Goal: Task Accomplishment & Management: Manage account settings

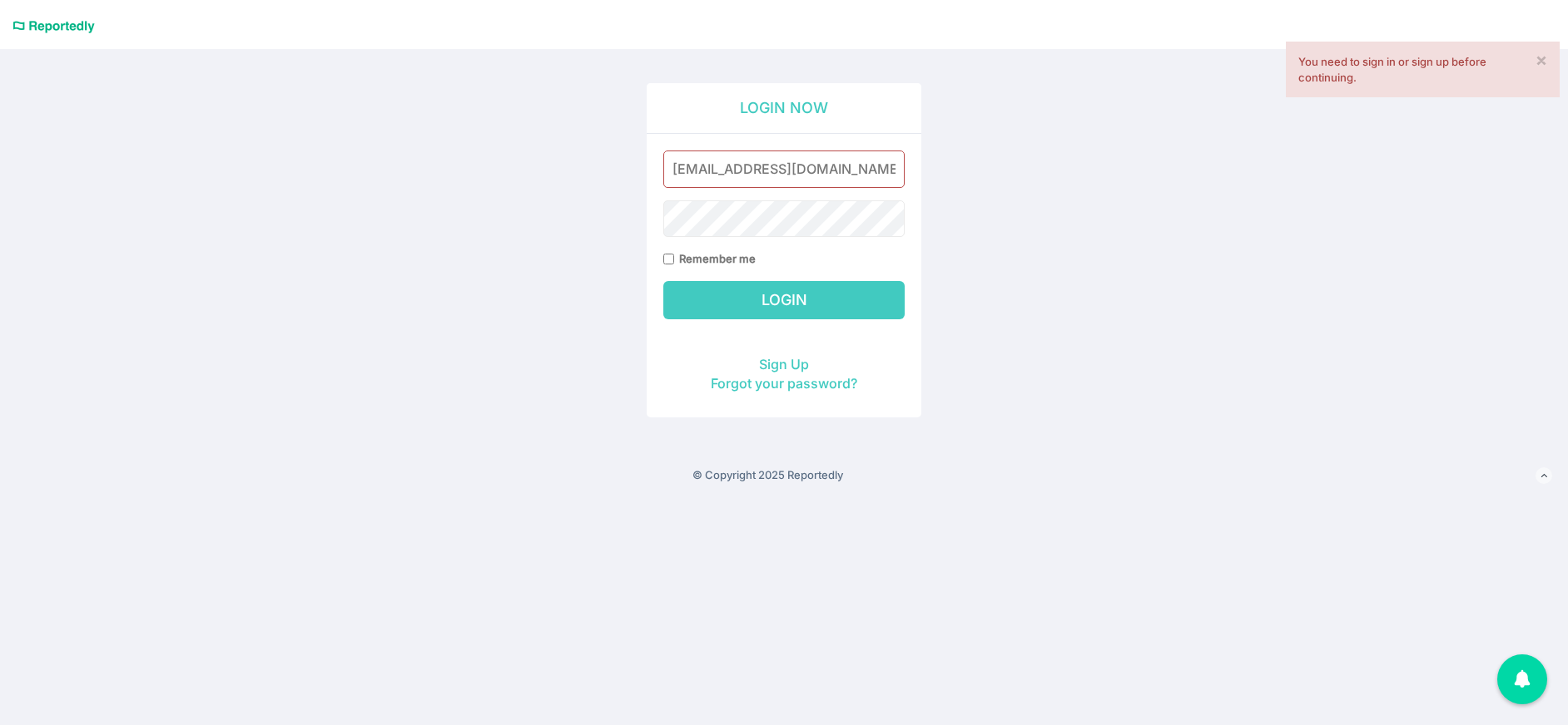
type input "[EMAIL_ADDRESS][DOMAIN_NAME]"
click at [740, 301] on input "Login" at bounding box center [784, 300] width 241 height 38
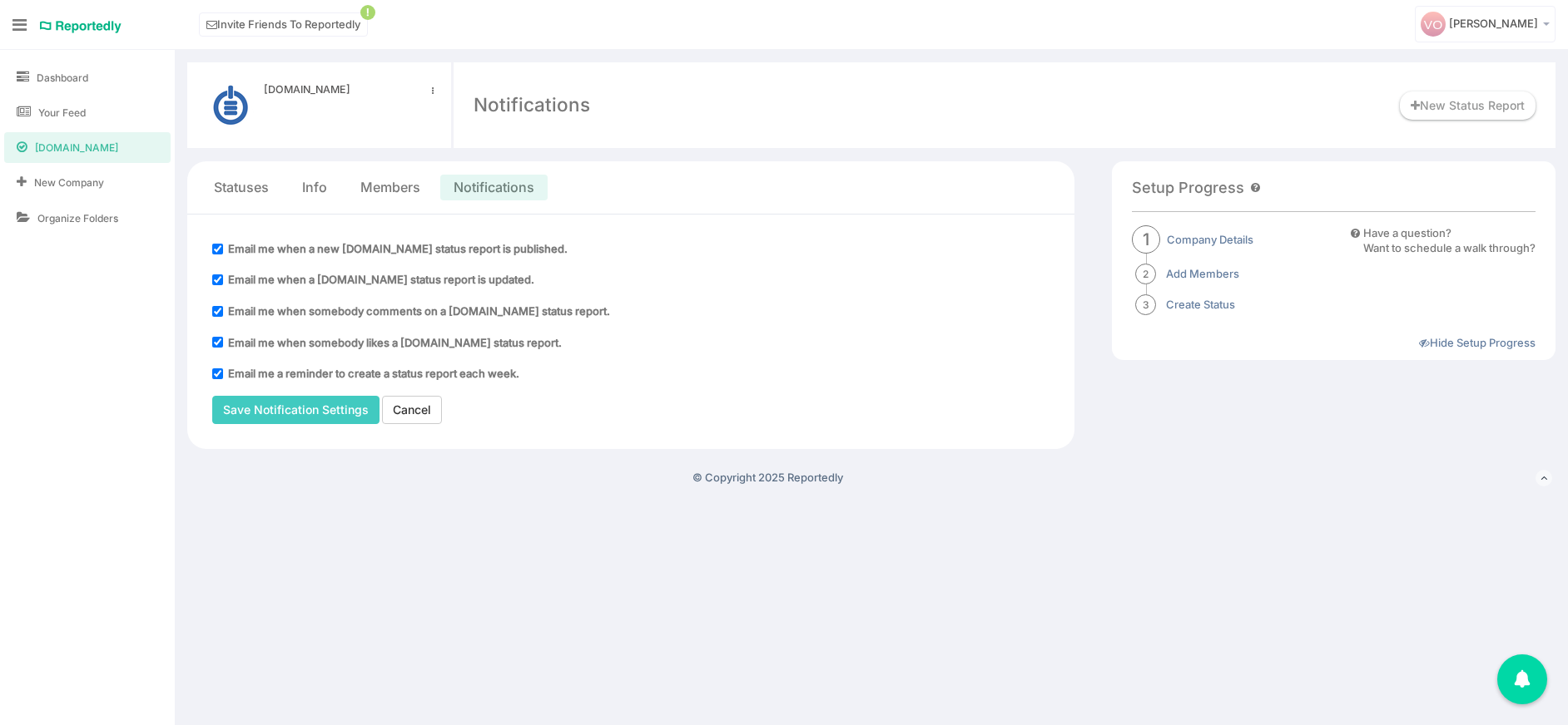
drag, startPoint x: 217, startPoint y: 248, endPoint x: 217, endPoint y: 266, distance: 18.0
click at [217, 248] on input "Email me when a new CloudRunner.IO status report is published." at bounding box center [217, 249] width 11 height 11
checkbox input "false"
click at [218, 283] on input "Email me when a CloudRunner.IO status report is updated." at bounding box center [217, 279] width 11 height 11
checkbox input "false"
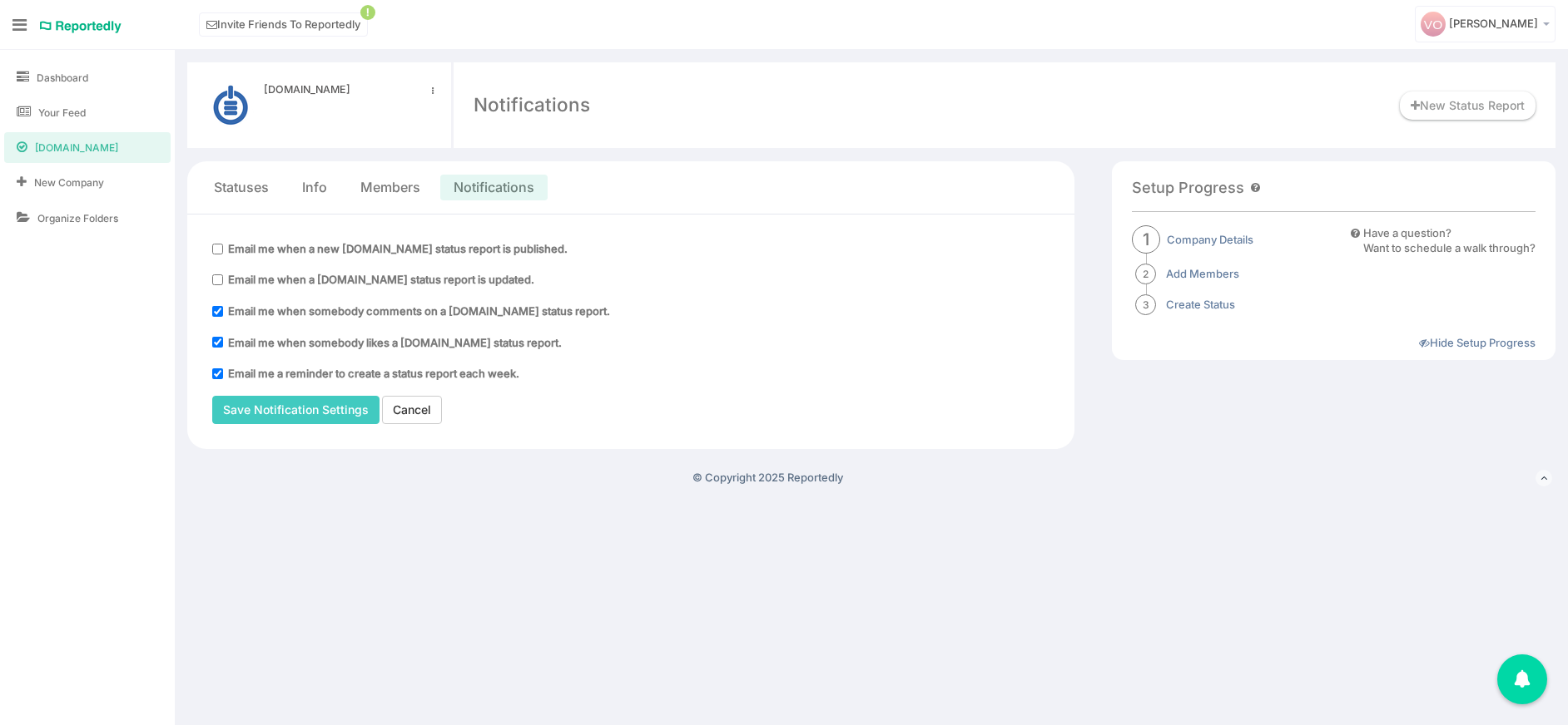
click at [216, 306] on input "Email me when somebody comments on a CloudRunner.IO status report." at bounding box center [217, 312] width 11 height 11
checkbox input "false"
drag, startPoint x: 222, startPoint y: 341, endPoint x: 223, endPoint y: 351, distance: 10.0
click at [222, 341] on input "Email me when somebody likes a CloudRunner.IO status report." at bounding box center [217, 342] width 11 height 11
checkbox input "false"
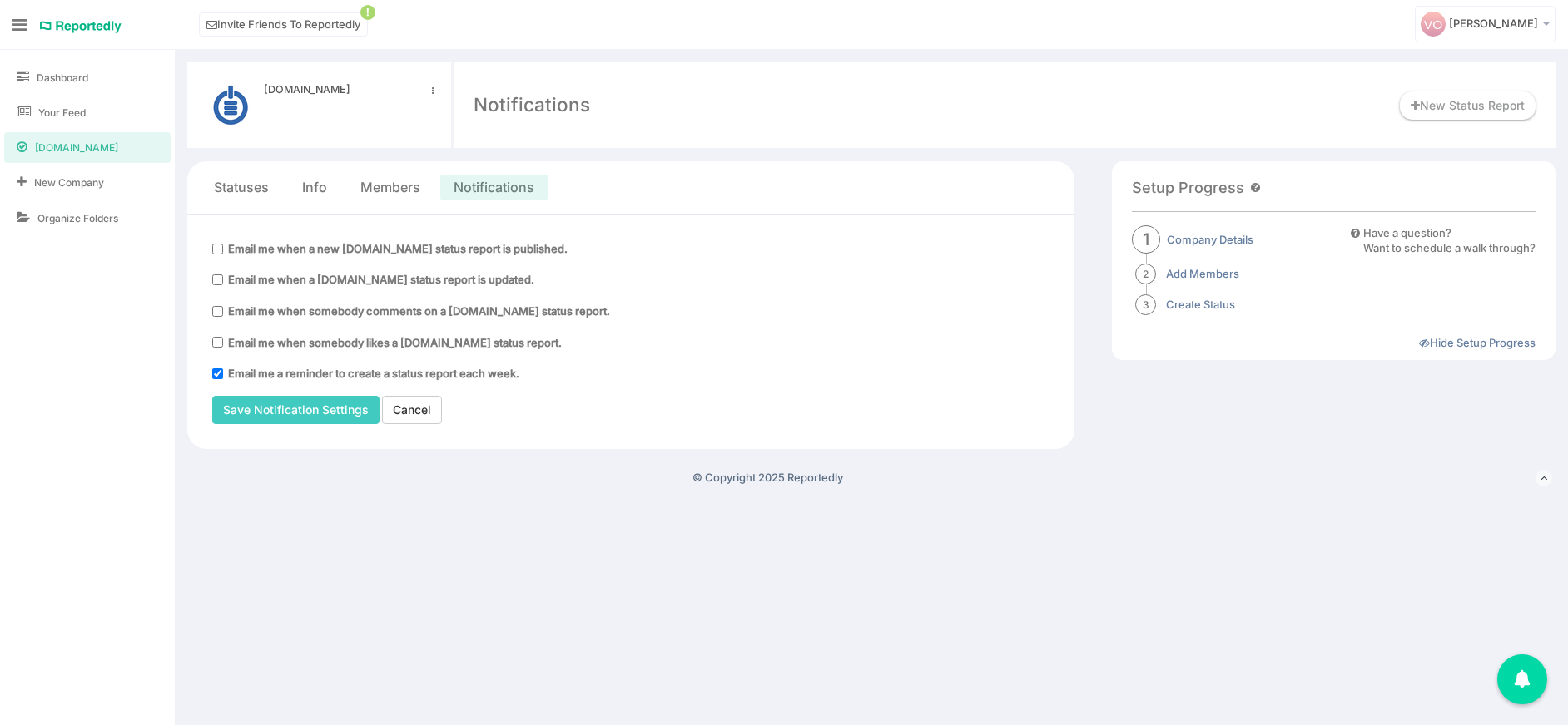
click at [217, 371] on input "Email me a reminder to create a status report each week." at bounding box center [217, 374] width 11 height 11
checkbox input "false"
click at [1508, 26] on span "Valentin Oreshkov" at bounding box center [1493, 24] width 89 height 14
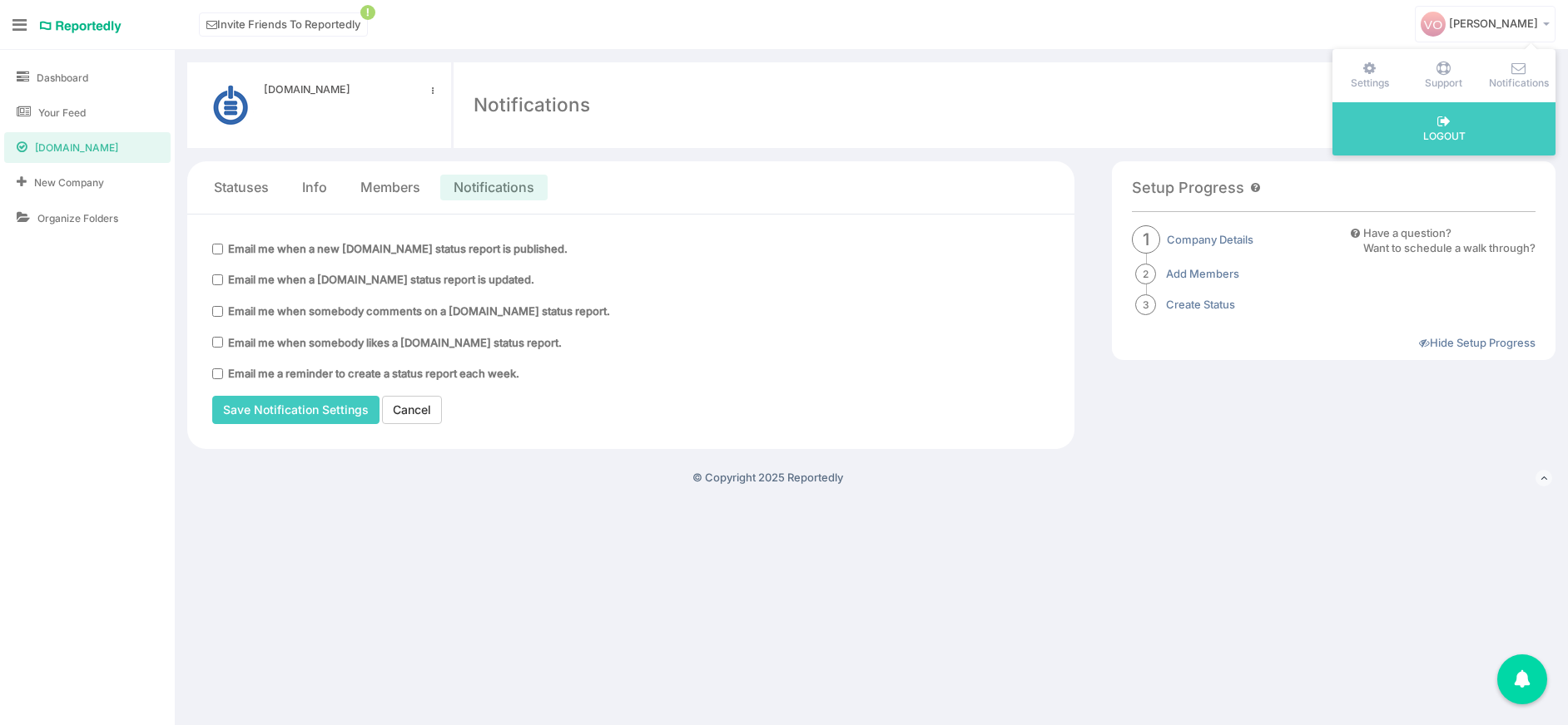
click at [1379, 76] on link "Settings" at bounding box center [1368, 76] width 74 height 53
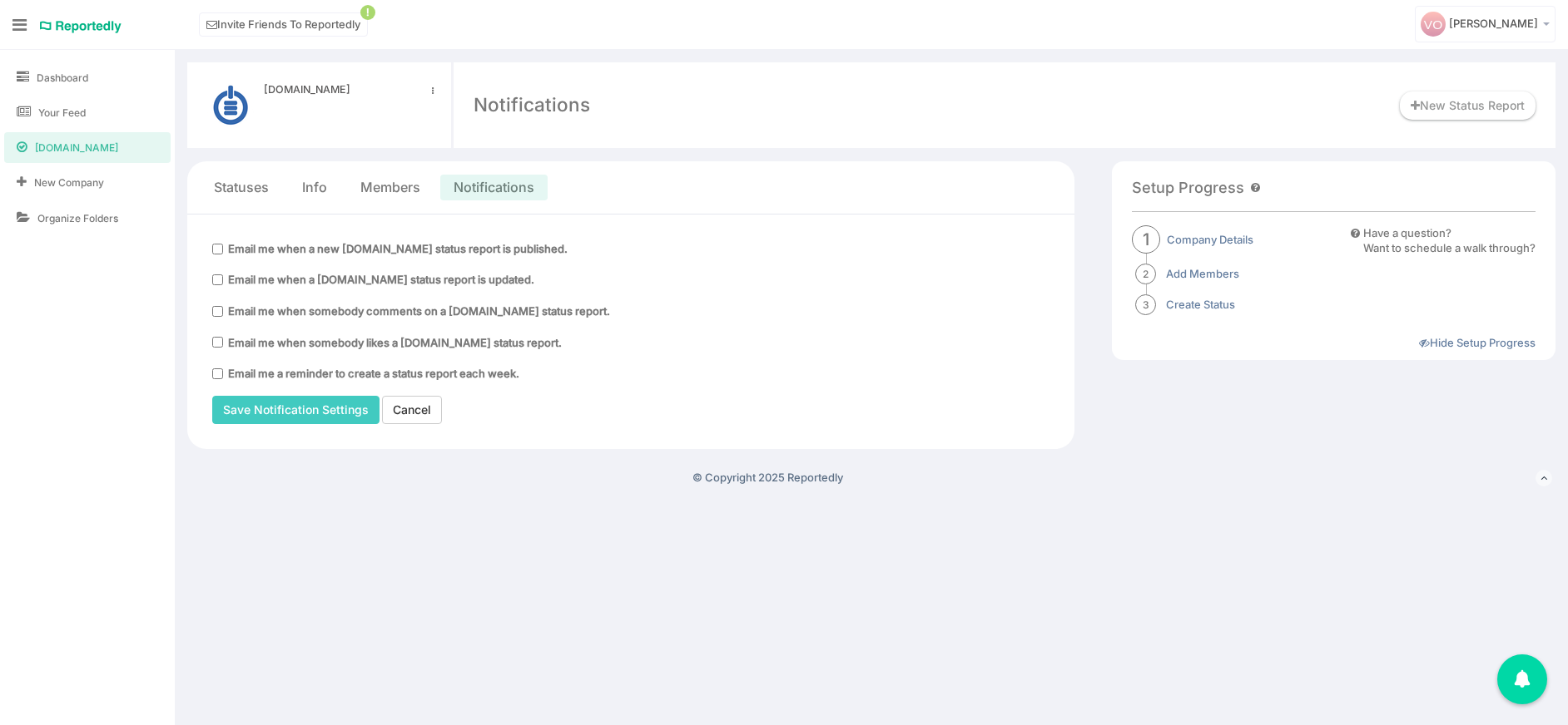
click at [296, 410] on input "Save Notification Settings" at bounding box center [296, 409] width 167 height 28
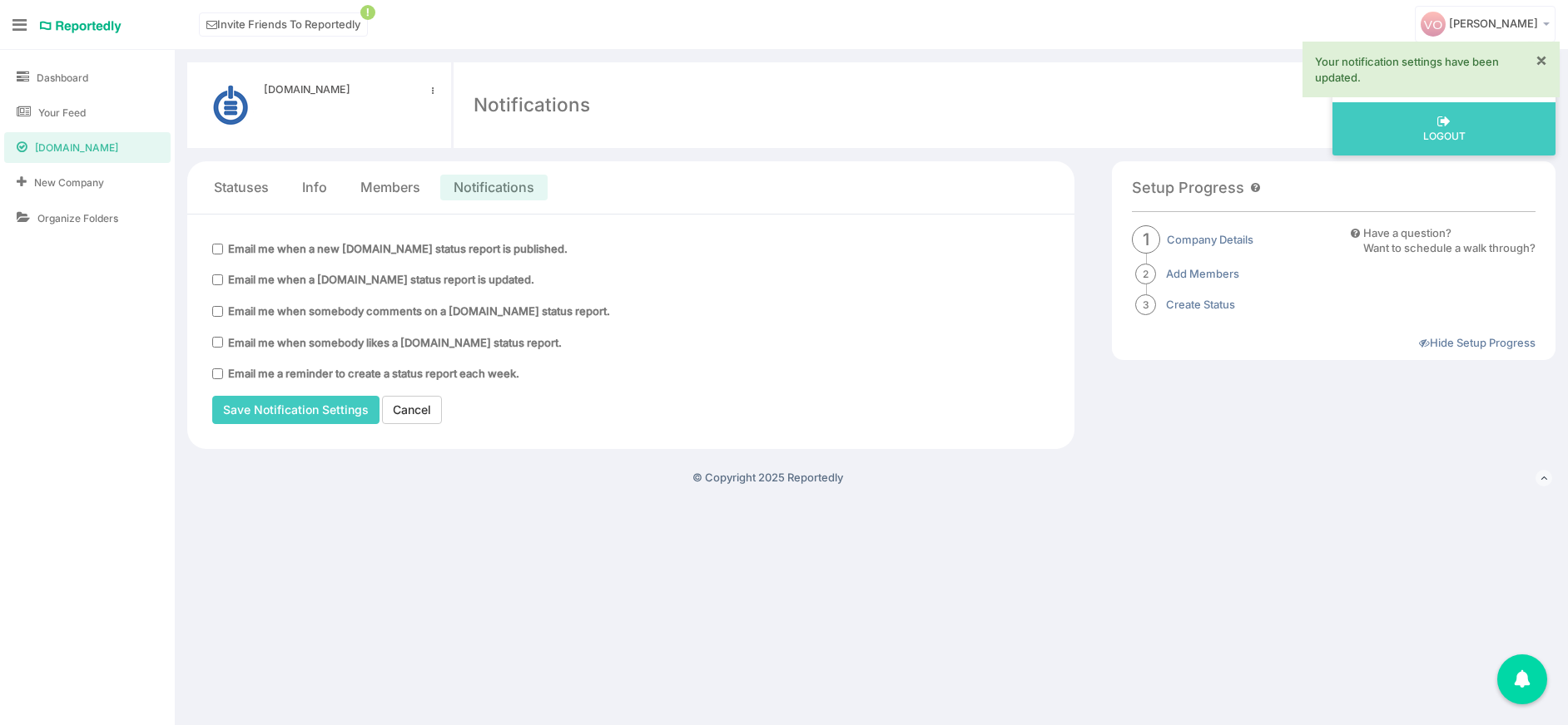
click at [1544, 62] on link "×" at bounding box center [1541, 59] width 12 height 18
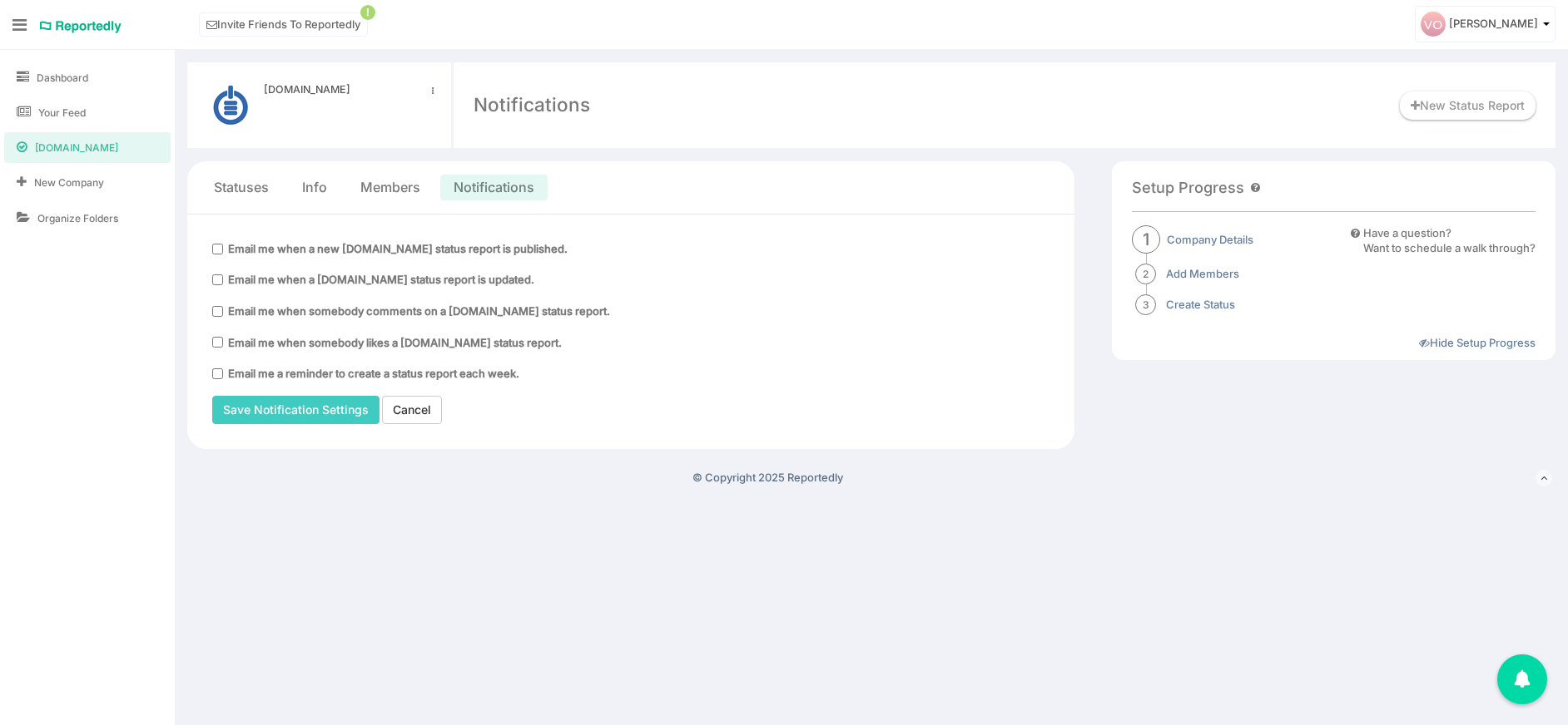
click at [1486, 24] on span "Valentin Oreshkov" at bounding box center [1493, 24] width 89 height 14
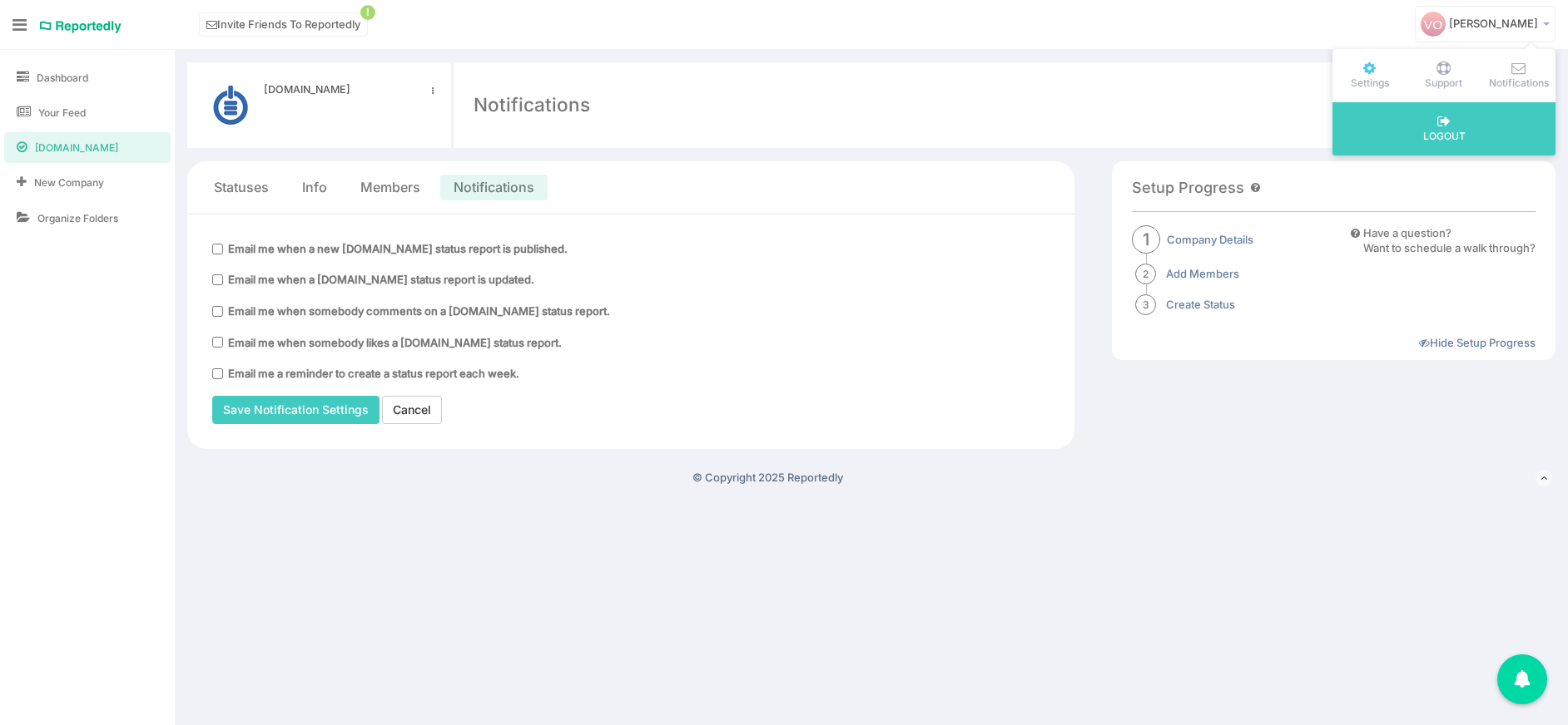
click at [1362, 70] on icon at bounding box center [1369, 68] width 58 height 14
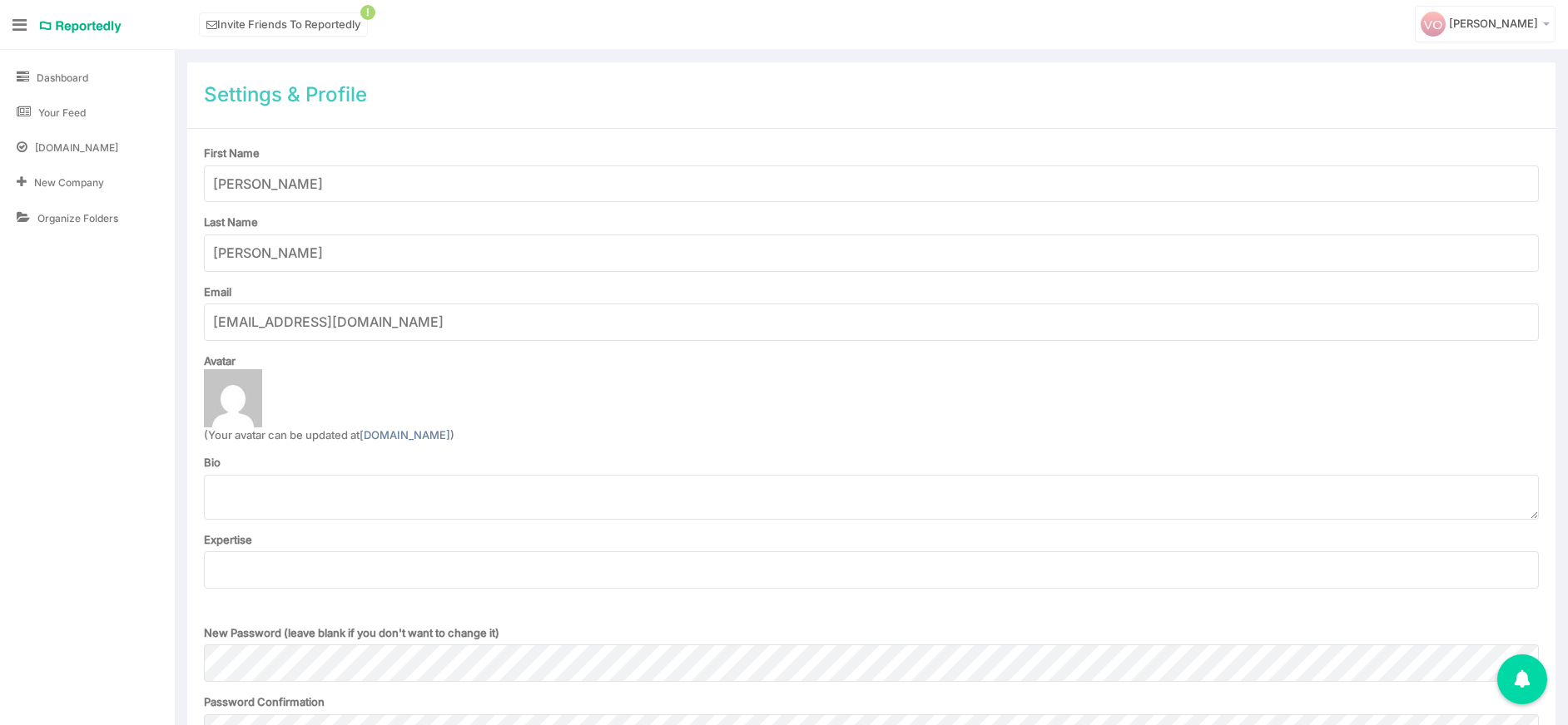
scroll to position [239, 0]
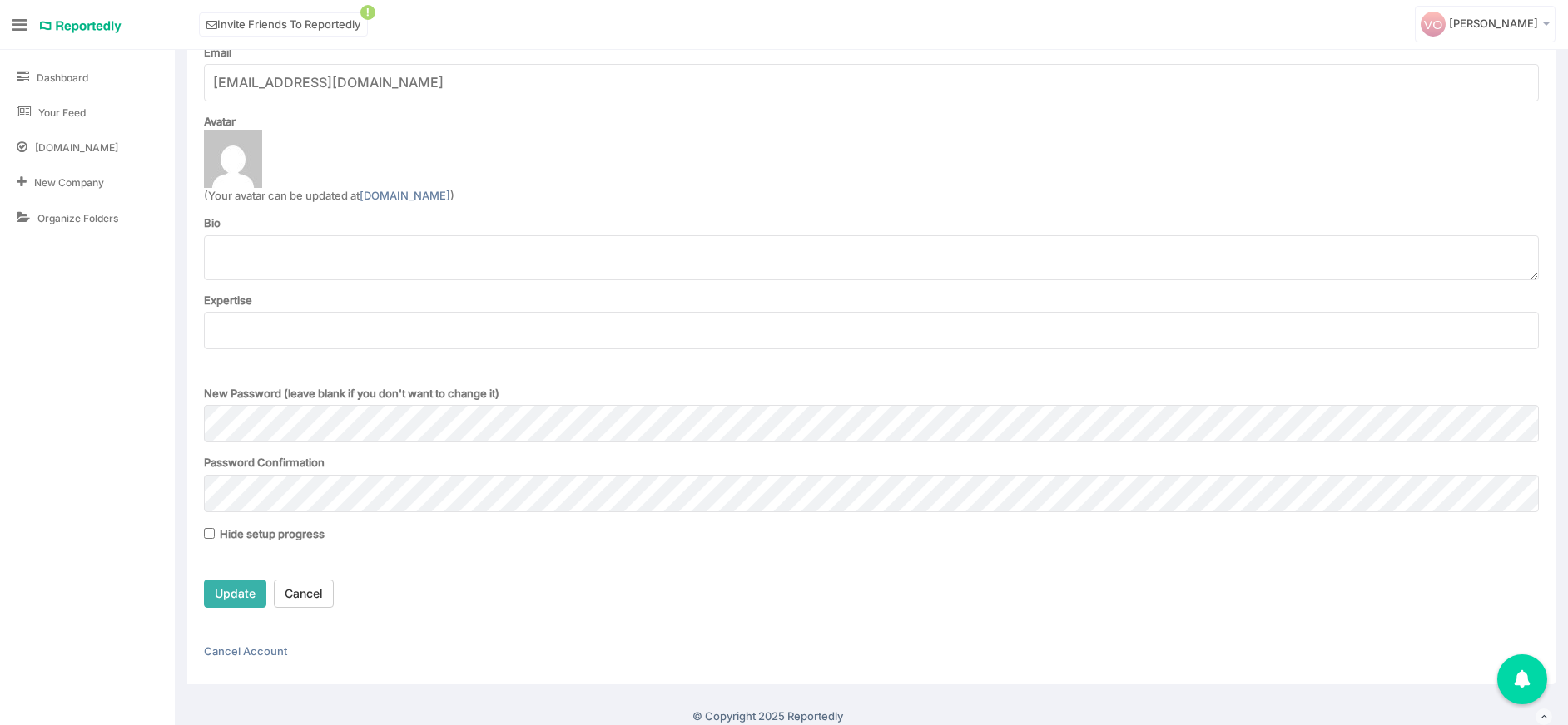
click at [245, 593] on input "Update" at bounding box center [234, 593] width 62 height 28
